Goal: Navigation & Orientation: Find specific page/section

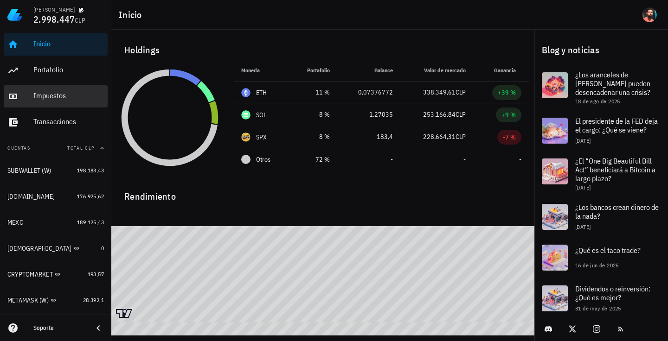
click at [32, 89] on link "Impuestos" at bounding box center [56, 96] width 104 height 22
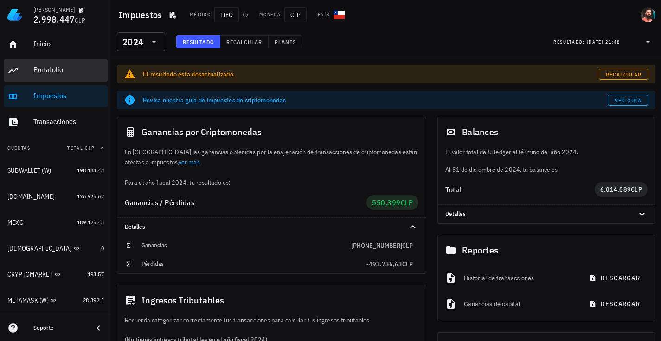
click at [45, 69] on div "Portafolio" at bounding box center [68, 69] width 70 height 9
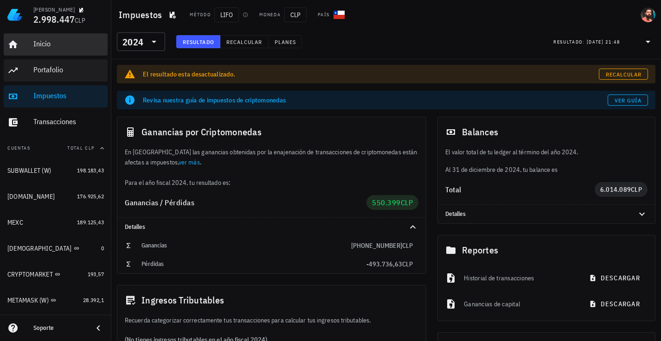
click at [51, 41] on div "Inicio" at bounding box center [68, 43] width 70 height 9
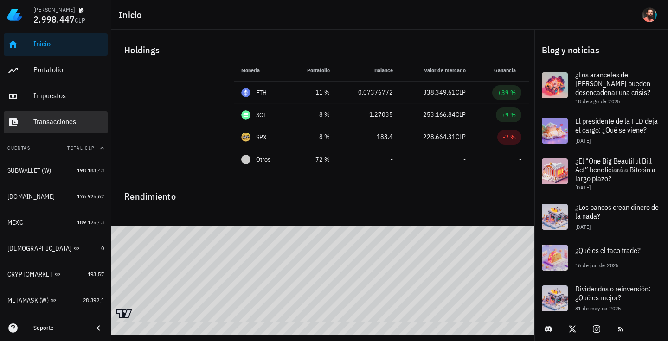
click at [30, 123] on link "Transacciones" at bounding box center [56, 122] width 104 height 22
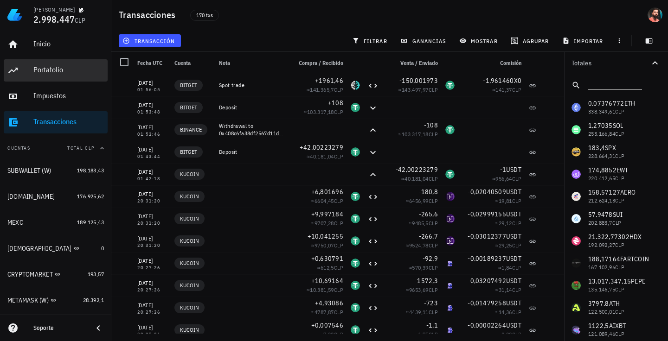
click at [47, 75] on div "Portafolio" at bounding box center [68, 70] width 70 height 21
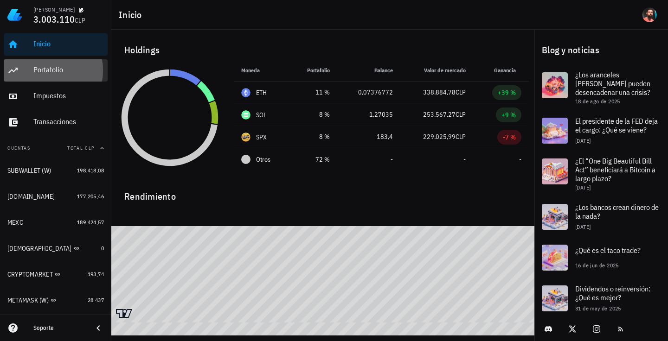
click at [60, 70] on div "Portafolio" at bounding box center [68, 69] width 70 height 9
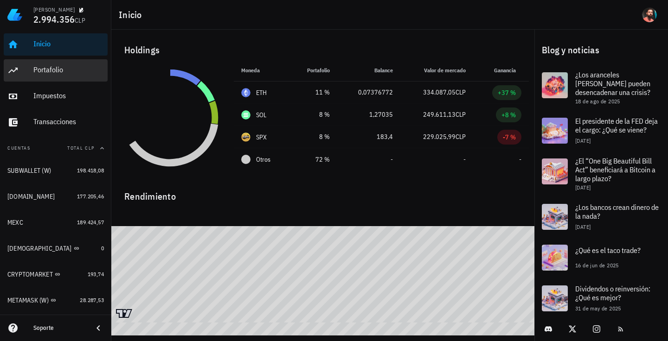
click at [67, 71] on div "Portafolio" at bounding box center [68, 69] width 70 height 9
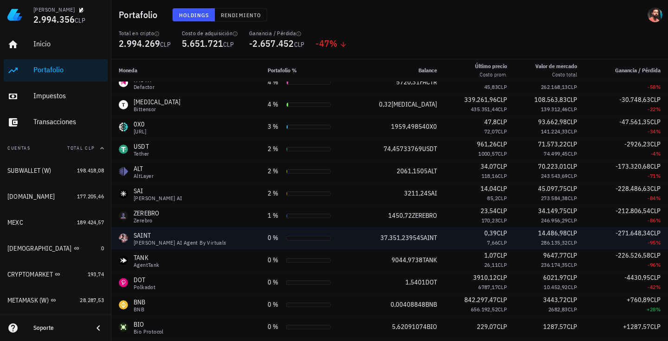
scroll to position [271, 0]
